Goal: Task Accomplishment & Management: Manage account settings

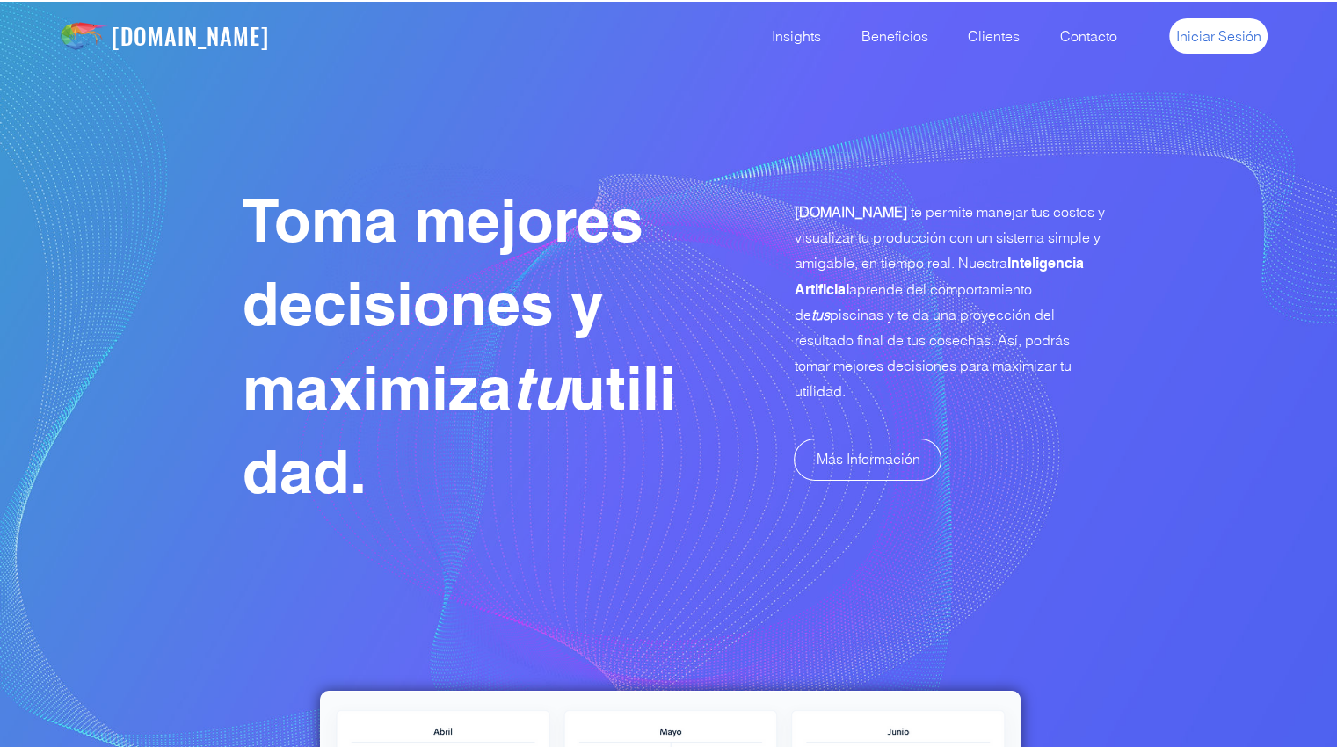
click at [1214, 47] on link "Iniciar Sesión" at bounding box center [1219, 35] width 98 height 35
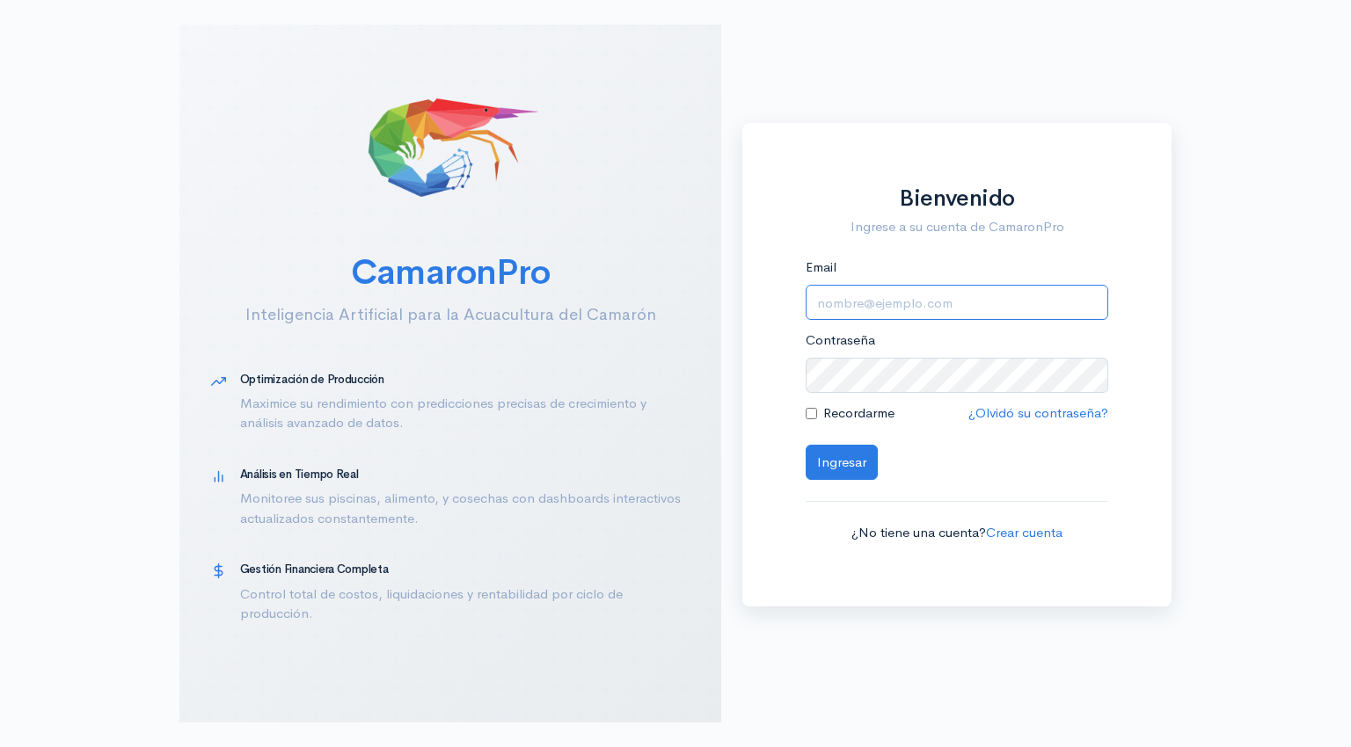
click at [863, 309] on input "Email" at bounding box center [956, 303] width 302 height 36
type input "[EMAIL_ADDRESS][DOMAIN_NAME]"
click at [840, 470] on button "Ingresar" at bounding box center [841, 463] width 72 height 36
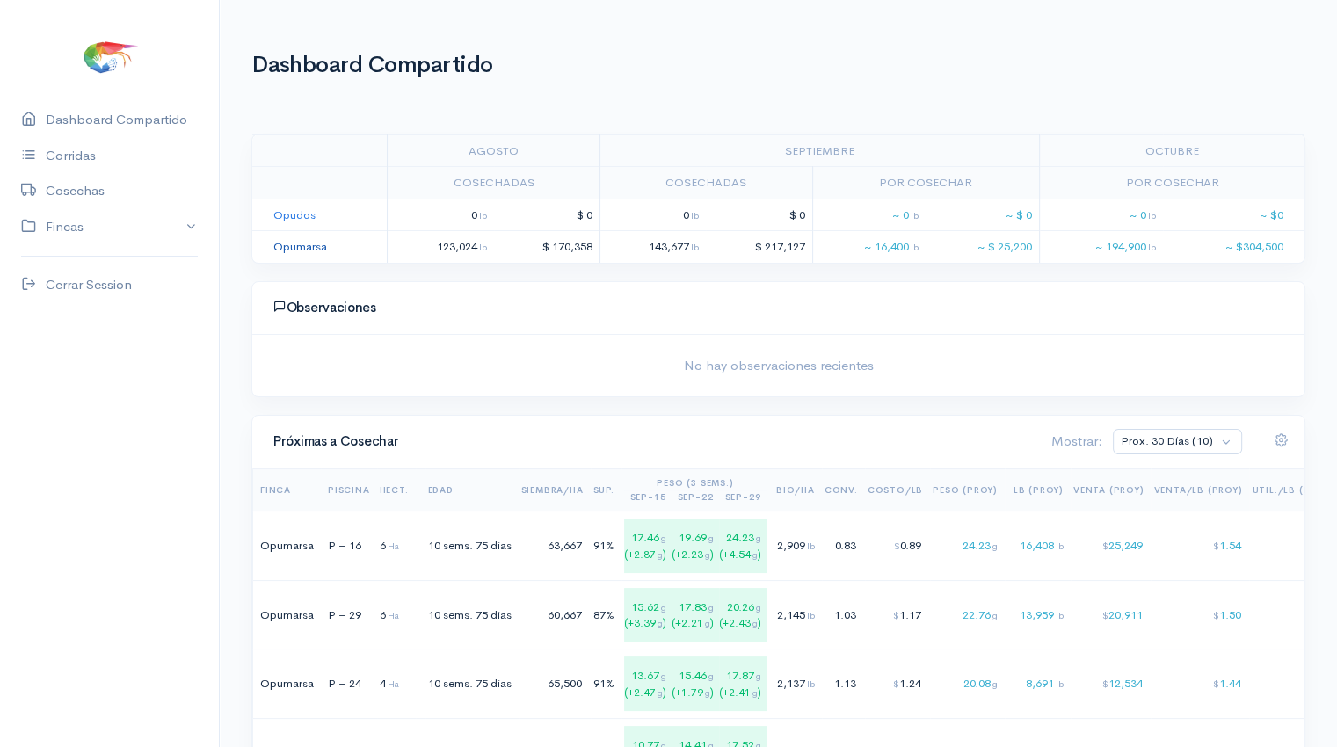
click at [299, 245] on link "Opumarsa" at bounding box center [300, 246] width 54 height 15
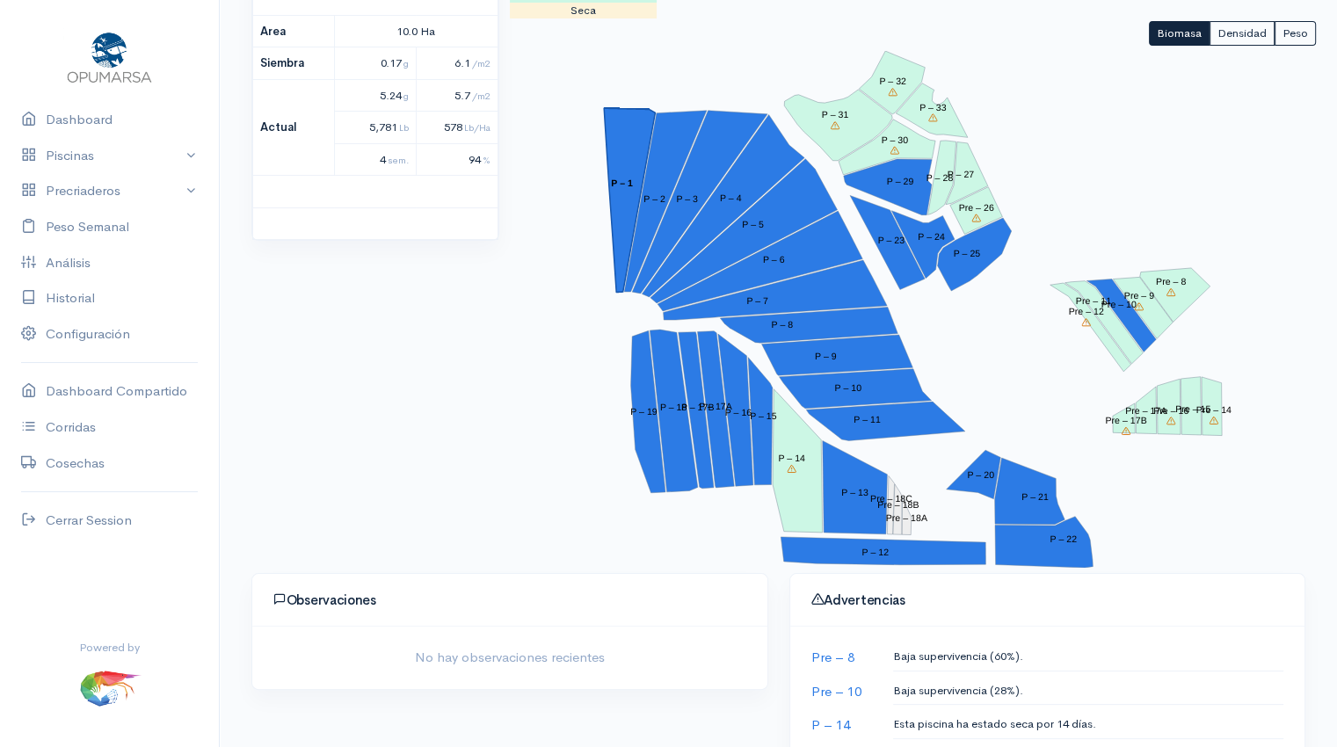
scroll to position [257, 0]
